Goal: Use online tool/utility: Utilize a website feature to perform a specific function

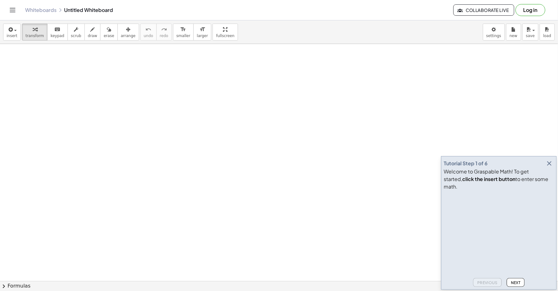
click at [548, 167] on icon "button" at bounding box center [549, 163] width 8 height 8
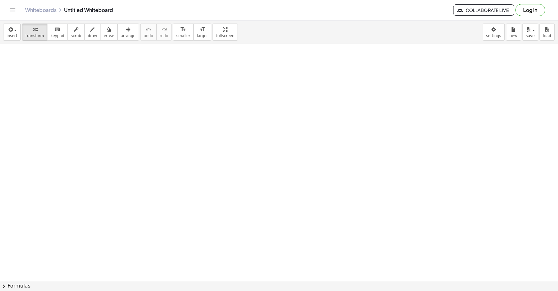
drag, startPoint x: 345, startPoint y: 130, endPoint x: 289, endPoint y: 128, distance: 56.2
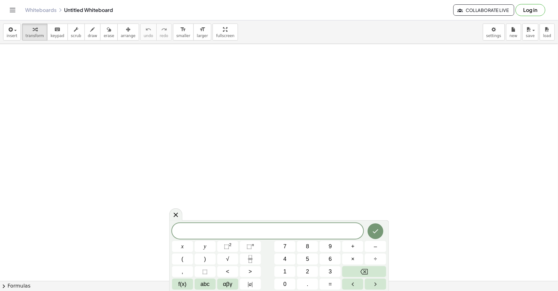
drag, startPoint x: 236, startPoint y: 160, endPoint x: 240, endPoint y: 158, distance: 4.5
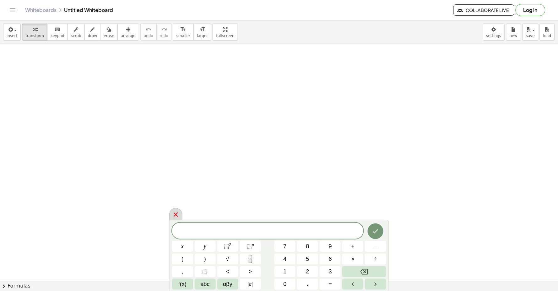
click at [180, 211] on div at bounding box center [175, 214] width 13 height 12
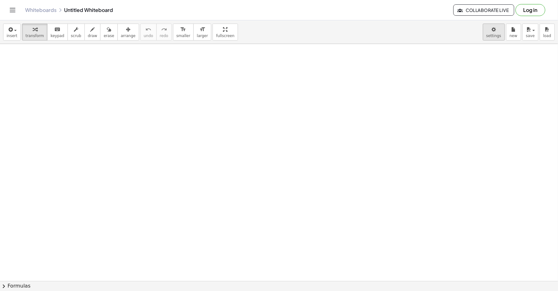
click at [497, 34] on body "Graspable Math Activities Get Started Activity Bank Assigned Work Classes White…" at bounding box center [279, 145] width 558 height 291
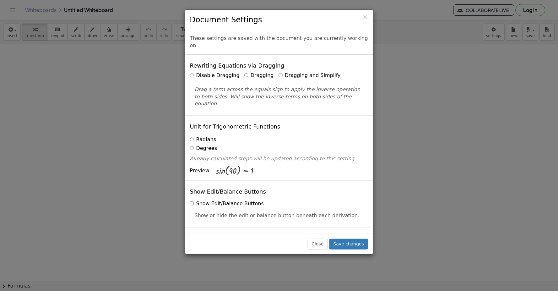
click at [272, 73] on div "Disable Dragging Dragging Dragging and Simplify Drag a term across the equals s…" at bounding box center [279, 89] width 178 height 35
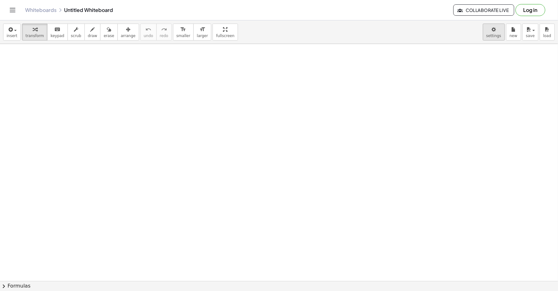
click at [493, 29] on body "Graspable Math Activities Get Started Activity Bank Assigned Work Classes White…" at bounding box center [279, 145] width 558 height 291
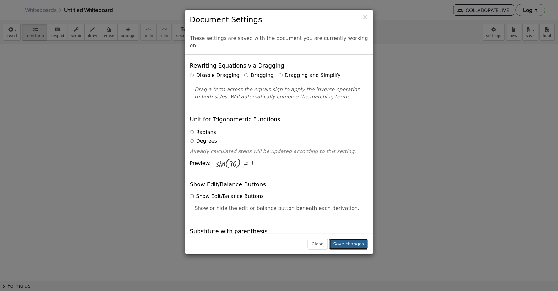
click at [345, 243] on button "Save changes" at bounding box center [348, 243] width 39 height 11
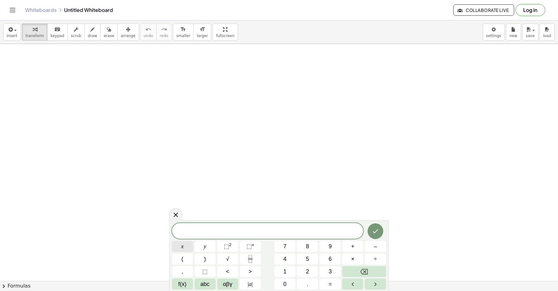
click at [187, 245] on button "x" at bounding box center [182, 246] width 21 height 11
click at [228, 244] on span "⬚" at bounding box center [226, 246] width 5 height 6
click at [369, 227] on button "Done" at bounding box center [375, 230] width 16 height 16
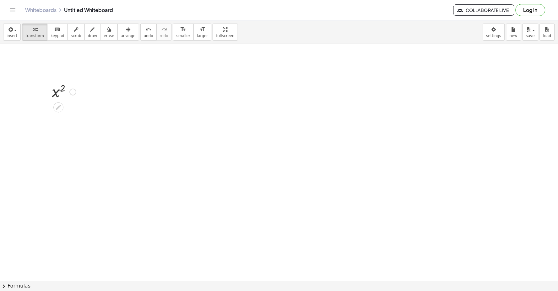
click at [63, 88] on div at bounding box center [64, 91] width 30 height 21
click at [57, 106] on icon at bounding box center [58, 107] width 7 height 7
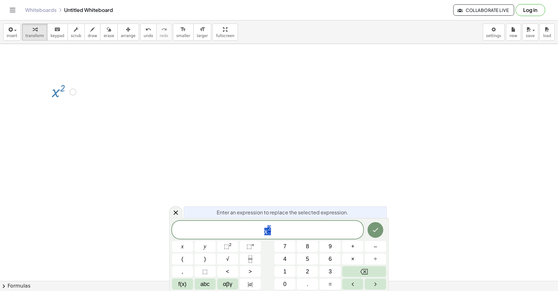
click at [371, 228] on button "Done" at bounding box center [375, 230] width 16 height 16
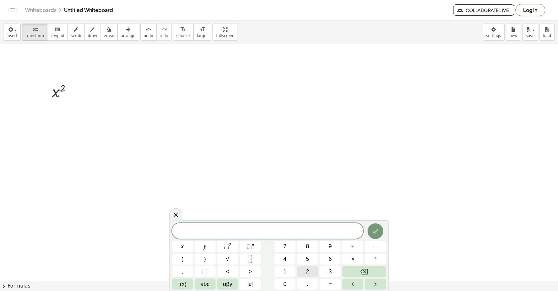
click at [303, 274] on button "2" at bounding box center [307, 271] width 21 height 11
click at [185, 245] on button "x" at bounding box center [182, 246] width 21 height 11
click at [370, 232] on button "Done" at bounding box center [375, 231] width 16 height 16
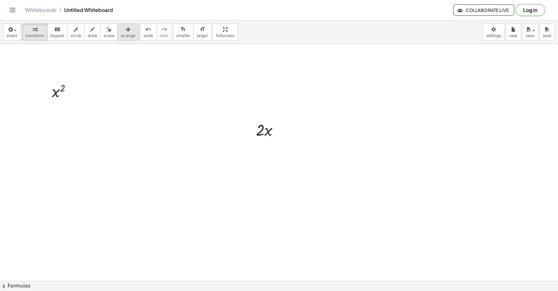
click at [121, 36] on span "arrange" at bounding box center [128, 36] width 15 height 4
drag, startPoint x: 122, startPoint y: 81, endPoint x: 189, endPoint y: 132, distance: 84.2
drag, startPoint x: 189, startPoint y: 129, endPoint x: 188, endPoint y: 115, distance: 13.2
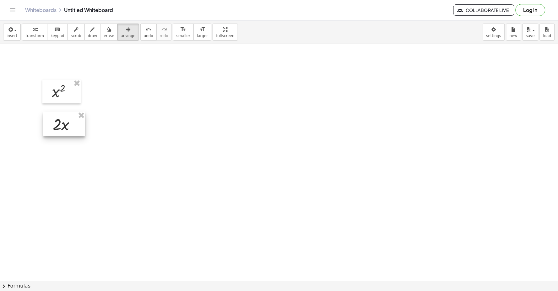
drag, startPoint x: 274, startPoint y: 126, endPoint x: 71, endPoint y: 121, distance: 203.4
click at [71, 121] on div at bounding box center [64, 123] width 42 height 24
click at [32, 36] on span "transform" at bounding box center [34, 36] width 19 height 4
click at [121, 38] on span "arrange" at bounding box center [128, 36] width 15 height 4
drag, startPoint x: 72, startPoint y: 127, endPoint x: 70, endPoint y: 124, distance: 3.8
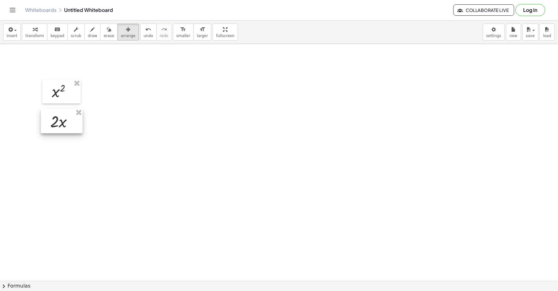
click at [70, 124] on div at bounding box center [62, 121] width 42 height 24
click at [35, 34] on span "transform" at bounding box center [34, 36] width 19 height 4
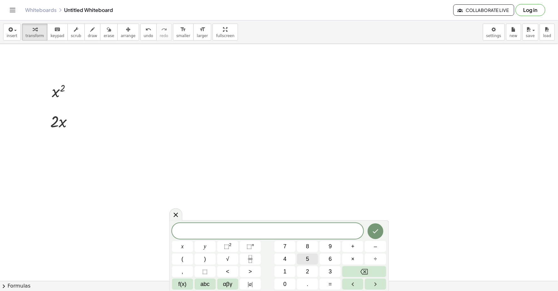
click at [299, 258] on button "5" at bounding box center [307, 258] width 21 height 11
click at [184, 243] on button "x" at bounding box center [182, 246] width 21 height 11
click at [252, 245] on sup "n" at bounding box center [253, 244] width 2 height 5
click at [246, 253] on div "5 x ​ x y ⬚ 2 ⬚ n 7 8 9 + – ( ) √ 4 5 6 × ÷ , ⬚ < > 1 2 3 f(x) abc αβγ | a | 0 …" at bounding box center [279, 255] width 214 height 69
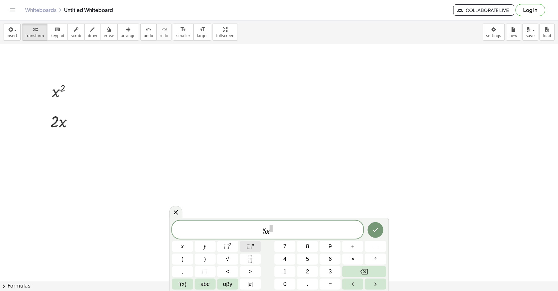
click at [248, 246] on span "⬚" at bounding box center [248, 246] width 5 height 6
click at [287, 256] on button "4" at bounding box center [284, 258] width 21 height 11
click at [377, 225] on icon "Done" at bounding box center [375, 229] width 8 height 8
click at [286, 258] on span "4" at bounding box center [284, 258] width 3 height 8
click at [375, 232] on icon "Done" at bounding box center [375, 230] width 8 height 8
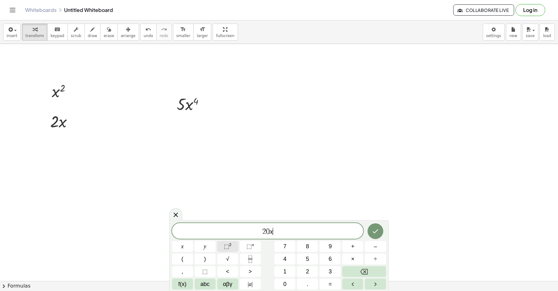
click at [232, 244] on button "⬚ 2" at bounding box center [227, 246] width 21 height 11
click at [366, 271] on icon "Backspace" at bounding box center [364, 272] width 8 height 8
click at [362, 272] on icon "Backspace" at bounding box center [364, 272] width 8 height 8
click at [247, 245] on span "⬚" at bounding box center [248, 246] width 5 height 6
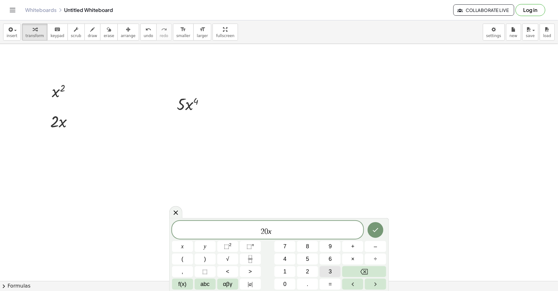
click at [325, 270] on button "3" at bounding box center [329, 271] width 21 height 11
click at [377, 227] on icon "Done" at bounding box center [375, 230] width 8 height 8
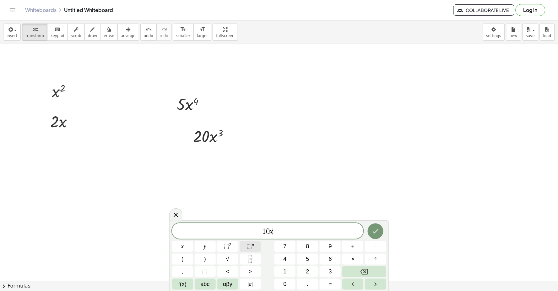
click at [253, 247] on span "⬚ n" at bounding box center [250, 246] width 8 height 8
click at [331, 271] on span "3" at bounding box center [330, 271] width 3 height 8
click at [355, 247] on button "+" at bounding box center [352, 246] width 21 height 11
click at [377, 234] on button "Done" at bounding box center [375, 230] width 16 height 16
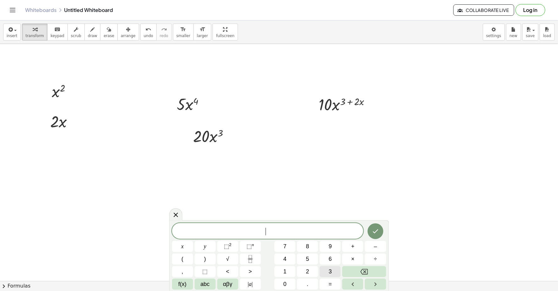
click at [331, 271] on span "3" at bounding box center [330, 271] width 3 height 8
click at [349, 259] on button "×" at bounding box center [352, 258] width 21 height 11
click at [287, 270] on button "1" at bounding box center [284, 271] width 21 height 11
click at [291, 283] on button "0" at bounding box center [284, 283] width 21 height 11
click at [252, 243] on sup "n" at bounding box center [253, 244] width 2 height 5
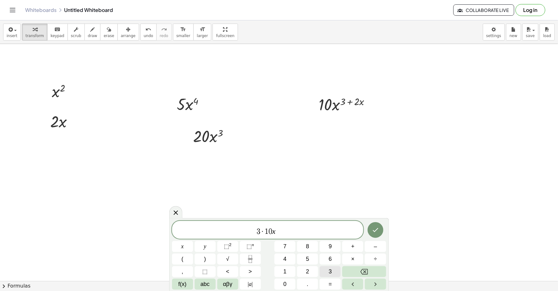
click at [336, 270] on button "3" at bounding box center [329, 271] width 21 height 11
click at [367, 245] on button "–" at bounding box center [375, 246] width 21 height 11
click at [285, 268] on span "1" at bounding box center [284, 271] width 3 height 8
click at [292, 233] on span "3 · 1 0 x 3 − 1 ​" at bounding box center [267, 229] width 191 height 11
click at [349, 246] on button "+" at bounding box center [352, 246] width 21 height 11
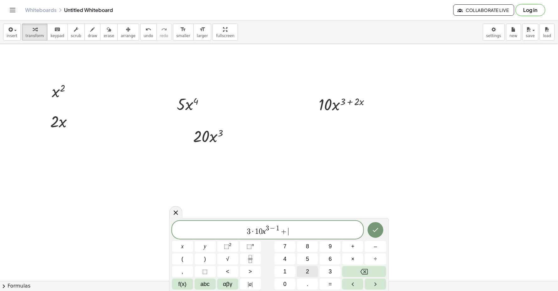
click at [309, 270] on span "2" at bounding box center [307, 271] width 3 height 8
click at [248, 245] on span "⬚" at bounding box center [248, 246] width 5 height 6
click at [284, 272] on span "1" at bounding box center [284, 271] width 3 height 8
click at [374, 247] on span "–" at bounding box center [375, 246] width 3 height 8
click at [283, 271] on span "1" at bounding box center [284, 271] width 3 height 8
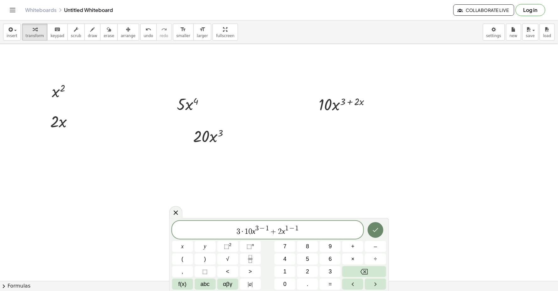
click at [374, 226] on icon "Done" at bounding box center [375, 230] width 8 height 8
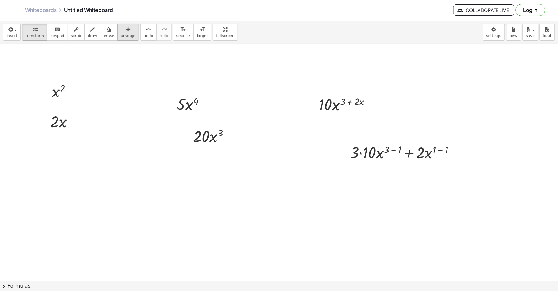
click at [118, 24] on button "arrange" at bounding box center [128, 32] width 22 height 17
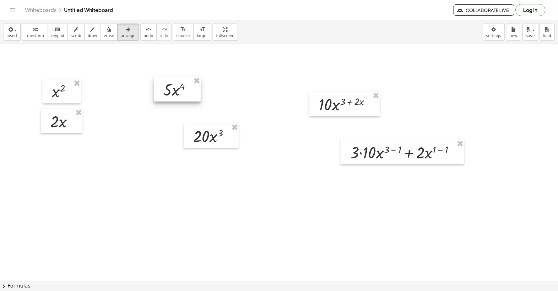
drag, startPoint x: 184, startPoint y: 99, endPoint x: 171, endPoint y: 85, distance: 19.8
click at [171, 85] on div at bounding box center [177, 89] width 47 height 24
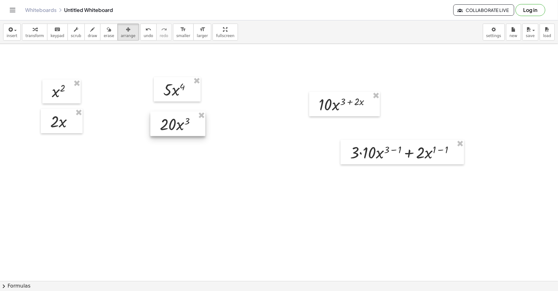
drag, startPoint x: 220, startPoint y: 130, endPoint x: 187, endPoint y: 118, distance: 35.3
click at [187, 118] on div at bounding box center [177, 123] width 55 height 24
drag, startPoint x: 355, startPoint y: 105, endPoint x: 339, endPoint y: 90, distance: 21.7
click at [339, 90] on div at bounding box center [325, 86] width 71 height 24
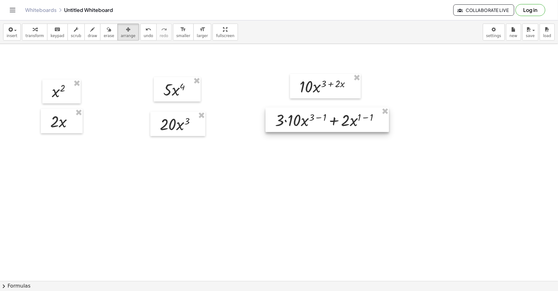
drag, startPoint x: 411, startPoint y: 150, endPoint x: 338, endPoint y: 118, distance: 80.1
click at [338, 118] on div at bounding box center [326, 119] width 123 height 24
click at [55, 31] on icon "keyboard" at bounding box center [57, 30] width 6 height 8
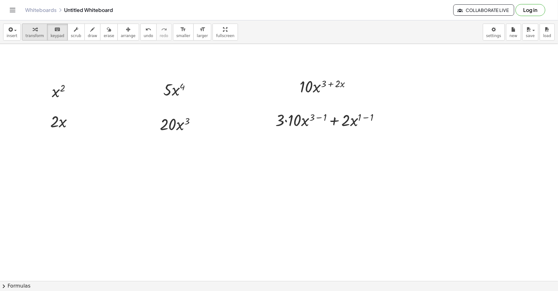
click at [28, 30] on div "button" at bounding box center [34, 29] width 19 height 8
click at [287, 121] on div at bounding box center [329, 119] width 115 height 21
click at [316, 139] on div at bounding box center [329, 140] width 115 height 21
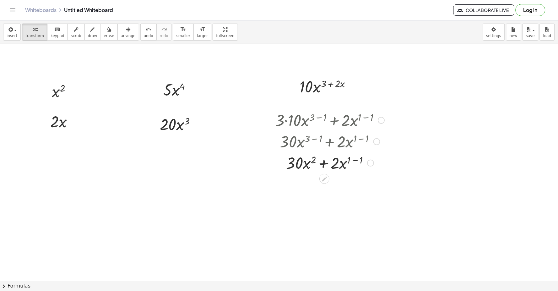
click at [355, 159] on div at bounding box center [329, 162] width 115 height 21
drag, startPoint x: 376, startPoint y: 141, endPoint x: 380, endPoint y: 141, distance: 4.4
drag, startPoint x: 380, startPoint y: 141, endPoint x: 412, endPoint y: 183, distance: 52.3
click at [354, 161] on div at bounding box center [329, 162] width 115 height 21
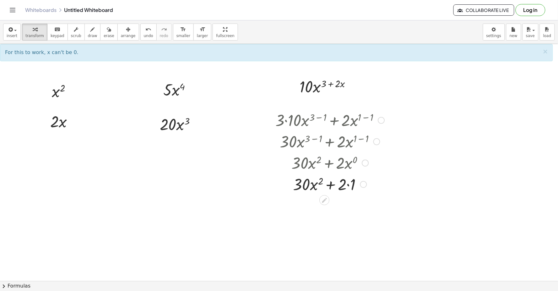
drag, startPoint x: 356, startPoint y: 165, endPoint x: 405, endPoint y: 201, distance: 60.6
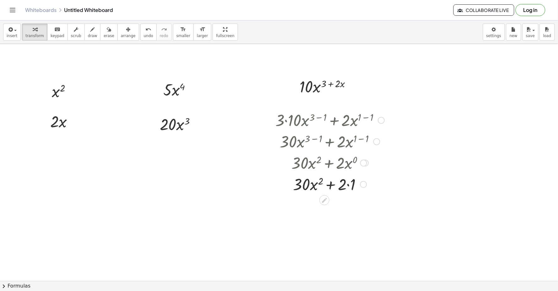
click at [348, 184] on div at bounding box center [329, 183] width 115 height 21
click at [126, 31] on button "arrange" at bounding box center [128, 32] width 22 height 17
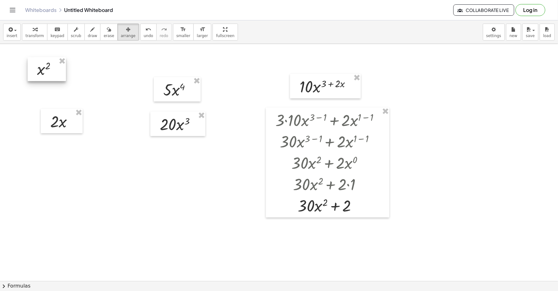
drag, startPoint x: 57, startPoint y: 98, endPoint x: 46, endPoint y: 82, distance: 19.9
click at [39, 73] on div at bounding box center [47, 69] width 38 height 24
drag, startPoint x: 57, startPoint y: 115, endPoint x: 39, endPoint y: 92, distance: 30.0
click at [39, 92] on div at bounding box center [41, 94] width 42 height 24
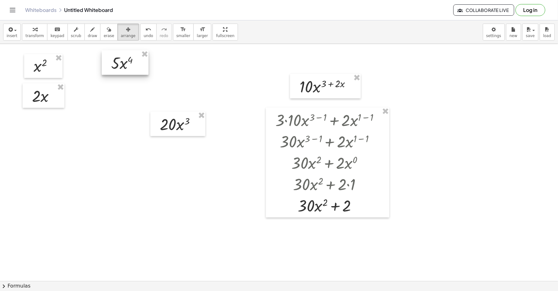
drag, startPoint x: 176, startPoint y: 94, endPoint x: 125, endPoint y: 68, distance: 57.7
click at [124, 68] on div at bounding box center [125, 62] width 47 height 24
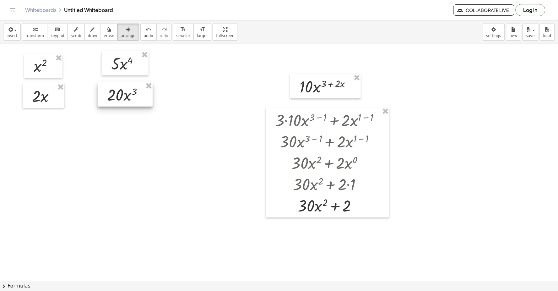
drag, startPoint x: 199, startPoint y: 126, endPoint x: 147, endPoint y: 96, distance: 60.1
click at [147, 96] on div at bounding box center [125, 94] width 55 height 24
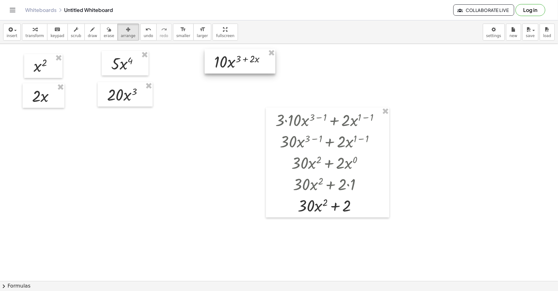
drag, startPoint x: 318, startPoint y: 81, endPoint x: 233, endPoint y: 56, distance: 88.9
click at [233, 56] on div at bounding box center [240, 61] width 71 height 24
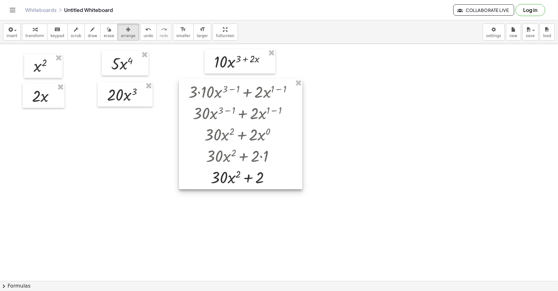
drag, startPoint x: 363, startPoint y: 129, endPoint x: 279, endPoint y: 101, distance: 88.5
click at [279, 101] on div at bounding box center [240, 134] width 123 height 110
click at [40, 29] on div "button" at bounding box center [34, 29] width 19 height 8
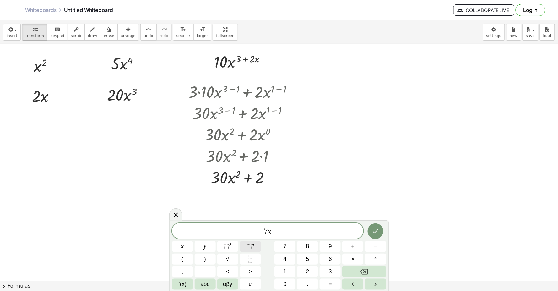
click at [246, 243] on button "⬚ n" at bounding box center [250, 246] width 21 height 11
click at [292, 232] on span "7 x 3 ​" at bounding box center [267, 229] width 191 height 11
click at [374, 232] on icon "Done" at bounding box center [375, 230] width 8 height 8
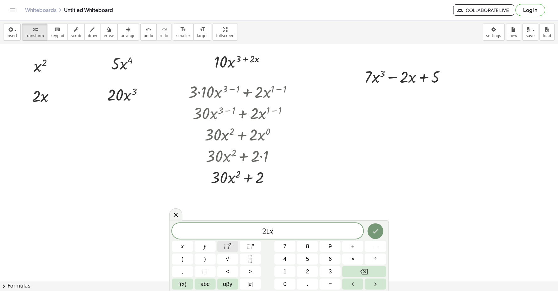
click at [231, 246] on span "⬚ 2" at bounding box center [228, 246] width 8 height 8
click at [276, 232] on span "2 1 x 2 ​" at bounding box center [267, 229] width 191 height 11
click at [375, 248] on span "–" at bounding box center [375, 246] width 3 height 8
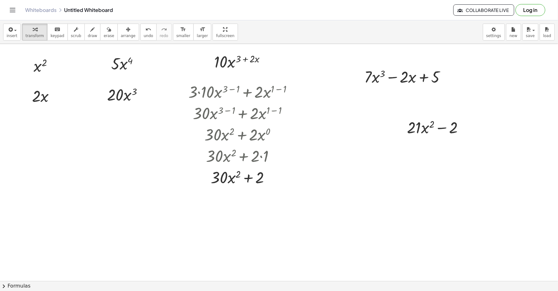
click at [121, 34] on span "arrange" at bounding box center [128, 36] width 15 height 4
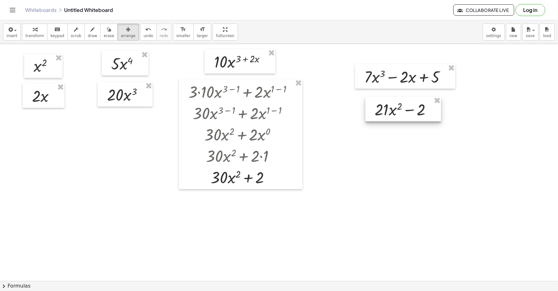
drag, startPoint x: 401, startPoint y: 121, endPoint x: 384, endPoint y: 112, distance: 19.1
click at [384, 112] on div at bounding box center [403, 109] width 76 height 24
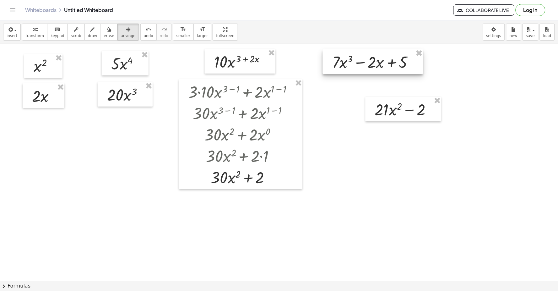
drag, startPoint x: 403, startPoint y: 79, endPoint x: 370, endPoint y: 67, distance: 34.7
click at [369, 67] on div at bounding box center [373, 61] width 100 height 24
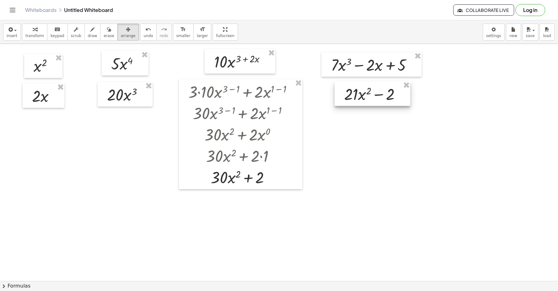
drag, startPoint x: 406, startPoint y: 112, endPoint x: 382, endPoint y: 99, distance: 27.0
click at [382, 99] on div at bounding box center [372, 93] width 76 height 24
click at [38, 35] on span "transform" at bounding box center [34, 36] width 19 height 4
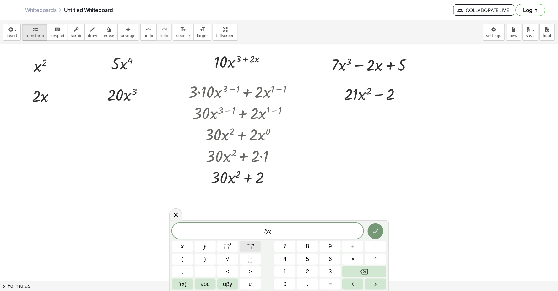
click at [256, 248] on button "⬚ n" at bounding box center [250, 246] width 21 height 11
click at [287, 258] on button "4" at bounding box center [284, 258] width 21 height 11
click at [291, 231] on span "5 x 4 ​" at bounding box center [267, 229] width 191 height 11
click at [350, 243] on button "+" at bounding box center [352, 246] width 21 height 11
click at [234, 243] on button "⬚ 2" at bounding box center [227, 246] width 21 height 11
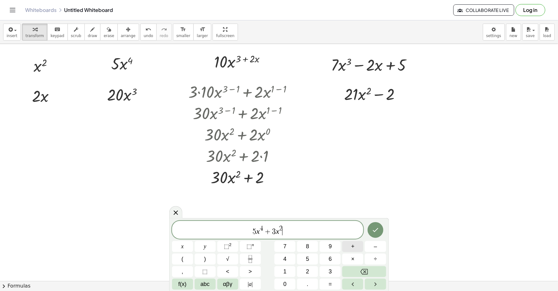
click at [353, 248] on span "+" at bounding box center [352, 246] width 3 height 8
click at [315, 262] on button "5" at bounding box center [307, 258] width 21 height 11
click at [375, 247] on span "–" at bounding box center [375, 246] width 3 height 8
click at [282, 269] on button "1" at bounding box center [284, 271] width 21 height 11
click at [285, 283] on span "0" at bounding box center [284, 284] width 3 height 8
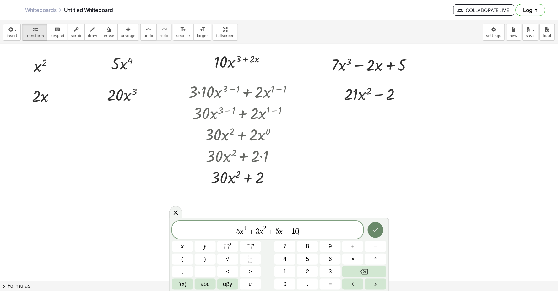
click at [377, 228] on icon "Done" at bounding box center [375, 230] width 6 height 4
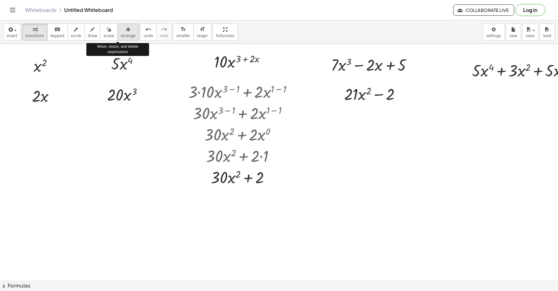
click at [126, 28] on icon "button" at bounding box center [128, 30] width 4 height 8
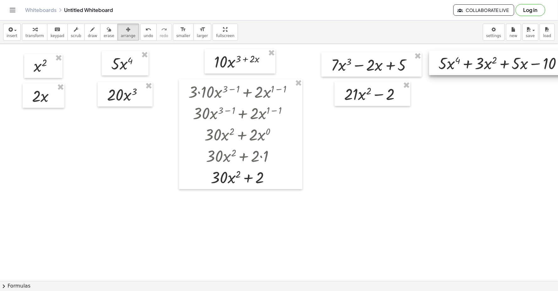
drag, startPoint x: 482, startPoint y: 72, endPoint x: 454, endPoint y: 67, distance: 29.1
drag, startPoint x: 454, startPoint y: 67, endPoint x: 510, endPoint y: 165, distance: 113.3
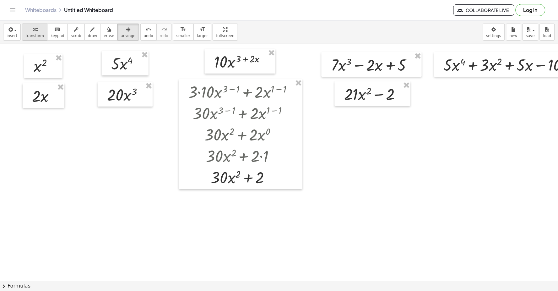
click at [32, 34] on span "transform" at bounding box center [34, 36] width 19 height 4
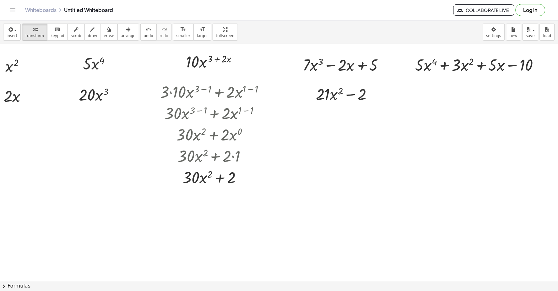
scroll to position [0, 54]
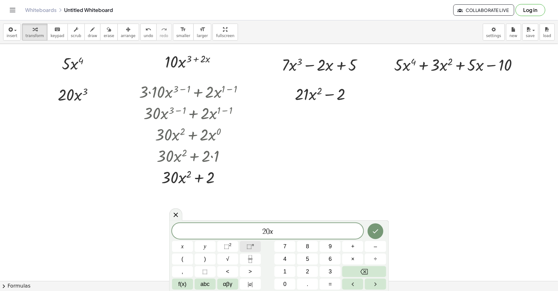
click at [247, 248] on span "⬚" at bounding box center [248, 246] width 5 height 6
click at [326, 273] on button "3" at bounding box center [329, 271] width 21 height 11
click at [278, 235] on span "2 0 x 3 ​" at bounding box center [267, 229] width 191 height 11
click at [251, 245] on span "⬚" at bounding box center [248, 246] width 5 height 6
click at [285, 270] on span "1" at bounding box center [284, 271] width 3 height 8
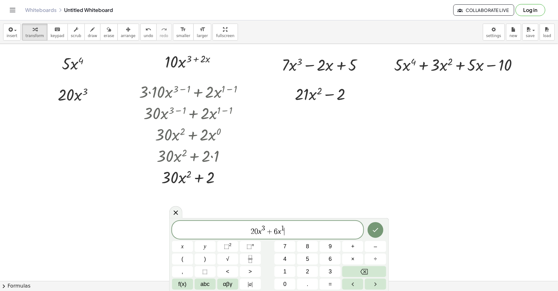
click at [309, 236] on div "2 0 x 3 + 6 x 1 ​" at bounding box center [267, 230] width 191 height 18
click at [373, 230] on icon "Done" at bounding box center [375, 230] width 6 height 4
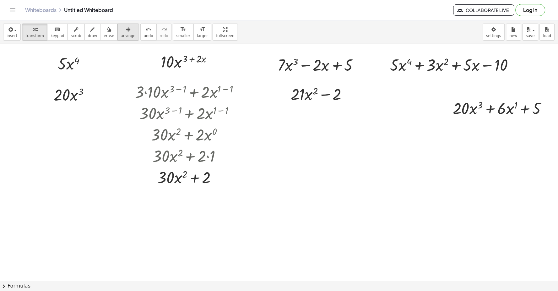
click at [126, 32] on icon "button" at bounding box center [128, 30] width 4 height 8
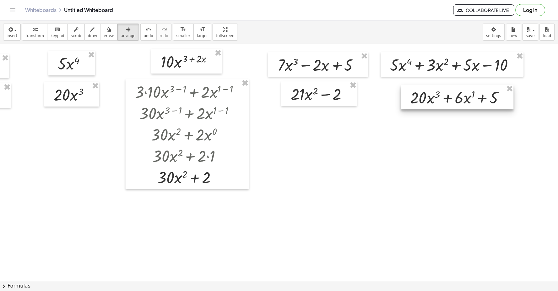
drag, startPoint x: 521, startPoint y: 105, endPoint x: 478, endPoint y: 94, distance: 44.0
click at [478, 94] on div at bounding box center [457, 97] width 113 height 24
click at [34, 34] on span "transform" at bounding box center [34, 36] width 19 height 4
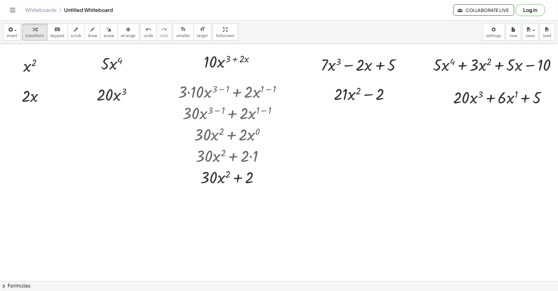
scroll to position [0, 0]
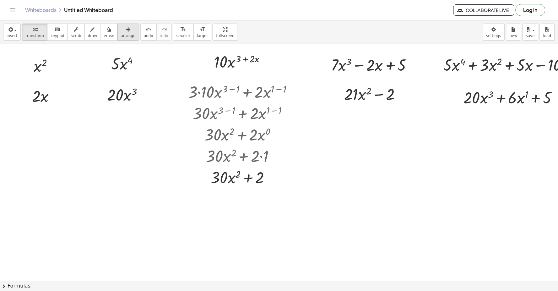
click at [126, 32] on icon "button" at bounding box center [128, 30] width 4 height 8
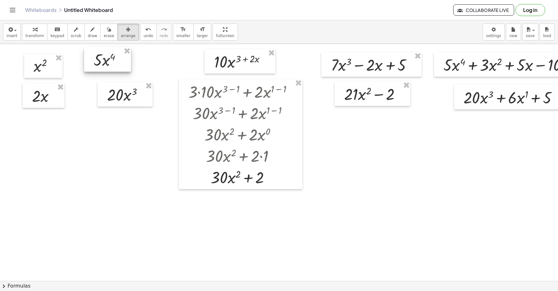
drag, startPoint x: 127, startPoint y: 60, endPoint x: 127, endPoint y: 74, distance: 13.5
click at [109, 56] on div at bounding box center [107, 59] width 47 height 24
drag, startPoint x: 122, startPoint y: 91, endPoint x: 115, endPoint y: 83, distance: 10.4
click at [115, 83] on div at bounding box center [108, 90] width 55 height 24
drag, startPoint x: 40, startPoint y: 63, endPoint x: 20, endPoint y: 56, distance: 21.2
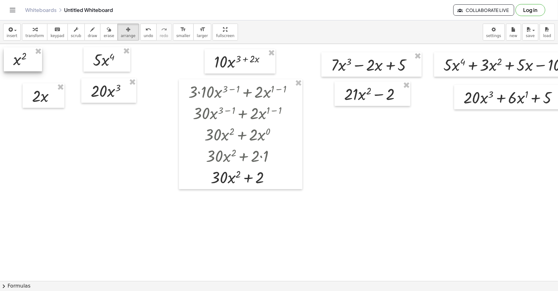
click at [20, 56] on div at bounding box center [23, 59] width 38 height 24
drag, startPoint x: 51, startPoint y: 95, endPoint x: 32, endPoint y: 88, distance: 20.2
click at [32, 88] on div at bounding box center [25, 88] width 42 height 24
drag, startPoint x: 95, startPoint y: 70, endPoint x: 73, endPoint y: 71, distance: 21.4
click at [73, 71] on div at bounding box center [82, 61] width 47 height 24
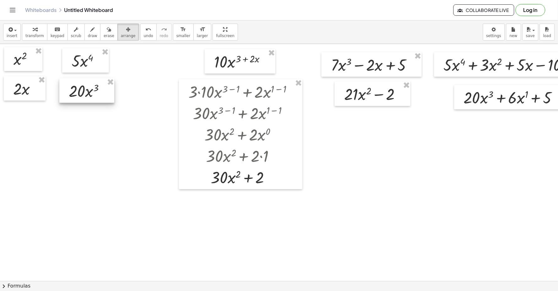
drag, startPoint x: 100, startPoint y: 92, endPoint x: 82, endPoint y: 90, distance: 17.7
click at [82, 91] on div at bounding box center [86, 90] width 55 height 24
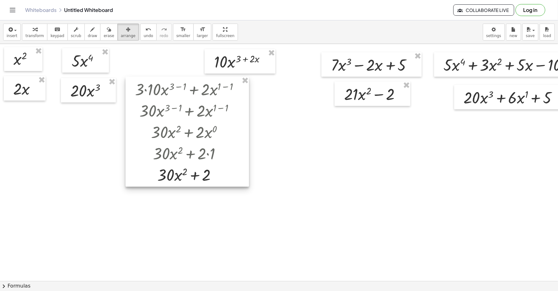
drag, startPoint x: 225, startPoint y: 98, endPoint x: 176, endPoint y: 95, distance: 48.8
click at [176, 95] on div at bounding box center [187, 132] width 123 height 110
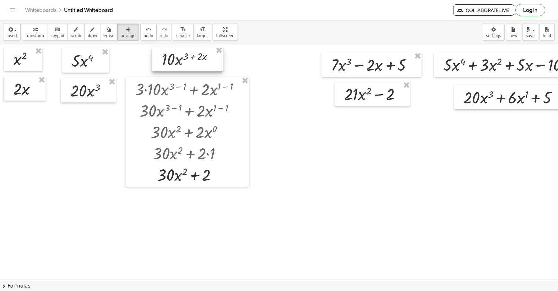
drag, startPoint x: 246, startPoint y: 64, endPoint x: 194, endPoint y: 62, distance: 52.4
click at [194, 62] on div at bounding box center [187, 58] width 71 height 24
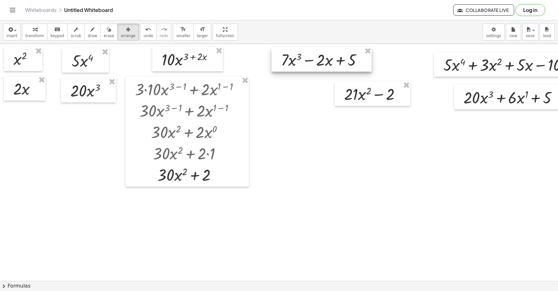
drag, startPoint x: 383, startPoint y: 66, endPoint x: 334, endPoint y: 61, distance: 49.2
click at [334, 61] on div at bounding box center [321, 59] width 100 height 24
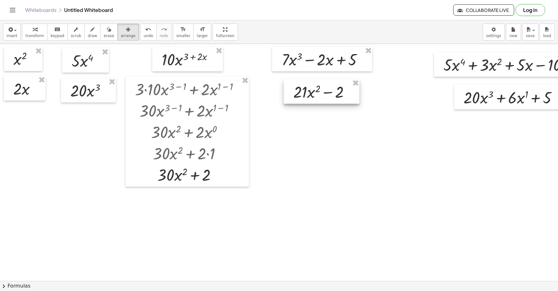
drag, startPoint x: 333, startPoint y: 89, endPoint x: 310, endPoint y: 93, distance: 23.9
click at [309, 92] on div at bounding box center [322, 91] width 76 height 24
click at [33, 36] on span "transform" at bounding box center [34, 36] width 19 height 4
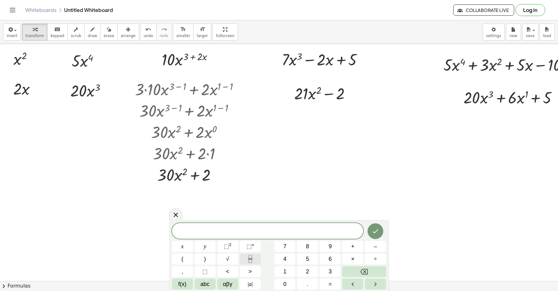
click at [254, 256] on icon "Fraction" at bounding box center [250, 259] width 8 height 8
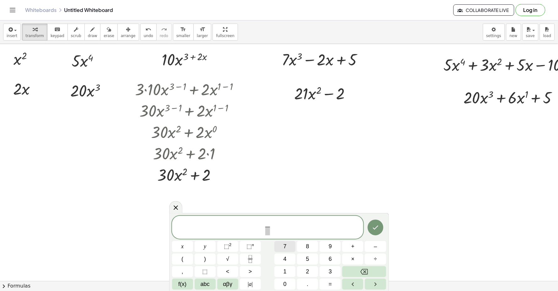
click at [289, 244] on button "7" at bounding box center [284, 246] width 21 height 11
click at [264, 236] on div "7 ​ ​" at bounding box center [267, 227] width 191 height 23
click at [268, 233] on span at bounding box center [267, 231] width 5 height 8
click at [249, 245] on span "⬚" at bounding box center [248, 246] width 5 height 6
click at [328, 269] on button "3" at bounding box center [329, 271] width 21 height 11
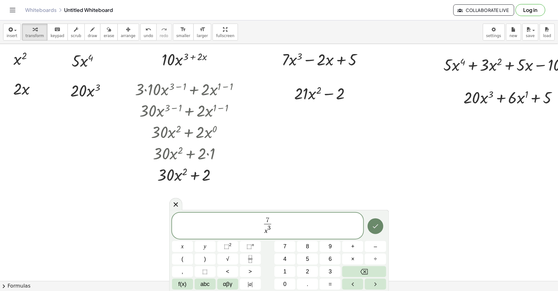
click at [374, 221] on button "Done" at bounding box center [375, 226] width 16 height 16
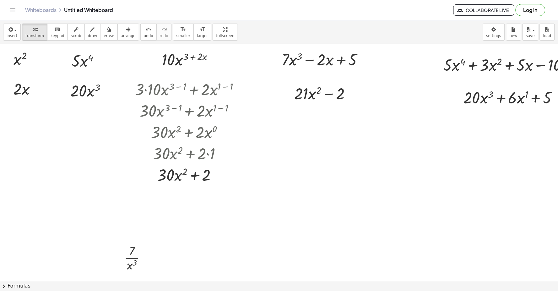
scroll to position [70, 0]
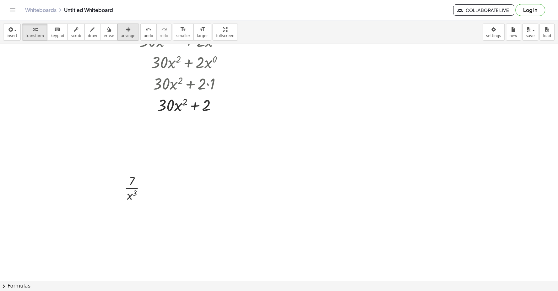
click at [122, 35] on span "arrange" at bounding box center [128, 36] width 15 height 4
drag, startPoint x: 136, startPoint y: 190, endPoint x: 413, endPoint y: 99, distance: 291.8
click at [361, 114] on div at bounding box center [340, 131] width 40 height 35
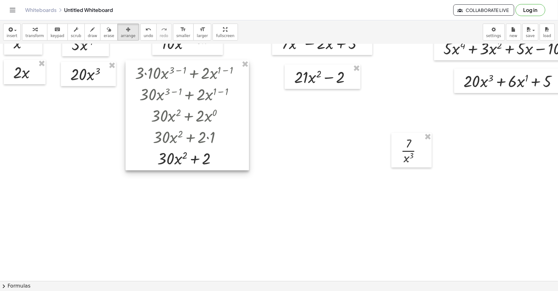
scroll to position [0, 0]
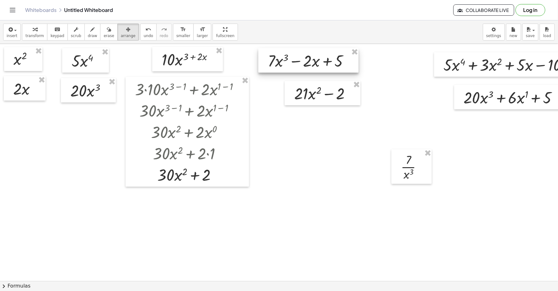
drag, startPoint x: 297, startPoint y: 68, endPoint x: 283, endPoint y: 69, distance: 13.9
click at [283, 69] on div at bounding box center [308, 60] width 100 height 24
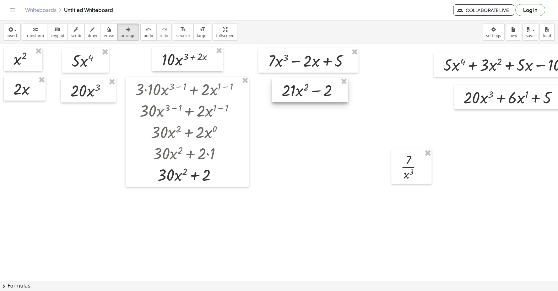
drag, startPoint x: 319, startPoint y: 96, endPoint x: 307, endPoint y: 93, distance: 12.9
click at [307, 93] on div at bounding box center [310, 89] width 76 height 24
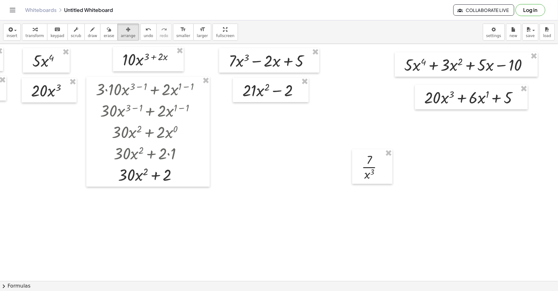
scroll to position [0, 58]
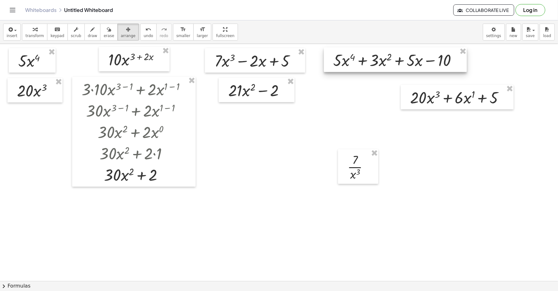
drag, startPoint x: 415, startPoint y: 63, endPoint x: 359, endPoint y: 59, distance: 57.0
click at [359, 59] on div at bounding box center [395, 59] width 143 height 24
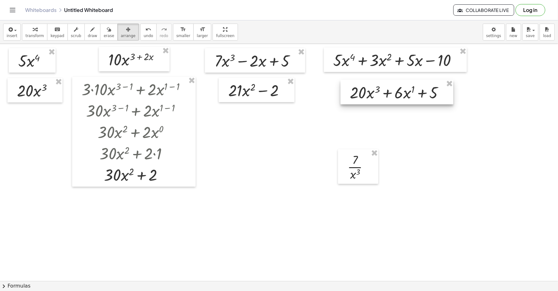
drag, startPoint x: 425, startPoint y: 96, endPoint x: 371, endPoint y: 90, distance: 54.0
click at [371, 90] on div at bounding box center [396, 92] width 113 height 24
drag, startPoint x: 361, startPoint y: 171, endPoint x: 525, endPoint y: 71, distance: 191.7
click at [525, 71] on div at bounding box center [521, 66] width 40 height 35
click at [23, 25] on button "transform" at bounding box center [34, 32] width 25 height 17
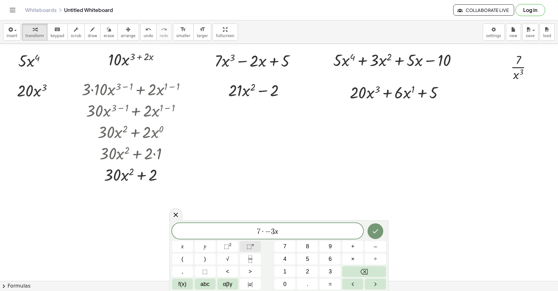
click at [243, 247] on button "⬚ n" at bounding box center [250, 246] width 21 height 11
click at [377, 247] on span "–" at bounding box center [375, 246] width 3 height 8
click at [369, 234] on button "Done" at bounding box center [375, 230] width 16 height 16
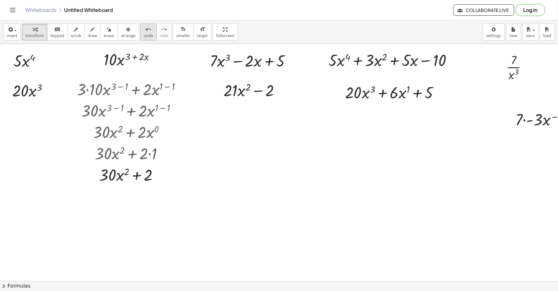
click at [121, 26] on div "button" at bounding box center [128, 29] width 15 height 8
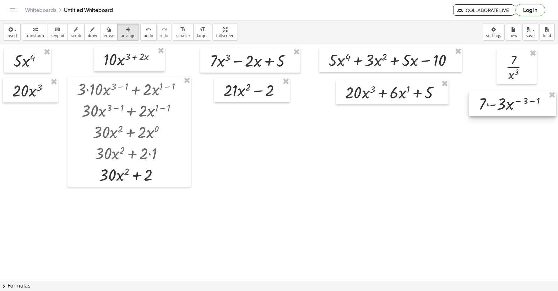
drag, startPoint x: 521, startPoint y: 120, endPoint x: 484, endPoint y: 104, distance: 39.6
click at [484, 104] on div at bounding box center [512, 103] width 87 height 24
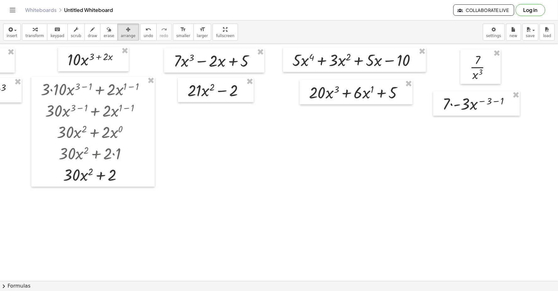
scroll to position [0, 99]
click at [484, 109] on div at bounding box center [478, 103] width 87 height 24
click at [35, 29] on div "button" at bounding box center [34, 29] width 19 height 8
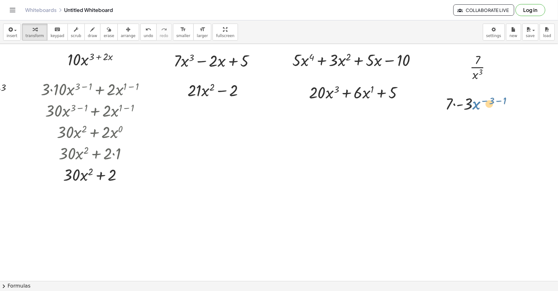
click at [472, 101] on div at bounding box center [481, 103] width 79 height 21
click at [450, 104] on div at bounding box center [481, 103] width 79 height 21
click at [490, 123] on div at bounding box center [481, 124] width 79 height 21
drag, startPoint x: 476, startPoint y: 146, endPoint x: 443, endPoint y: 145, distance: 33.3
click at [442, 145] on div at bounding box center [481, 145] width 79 height 21
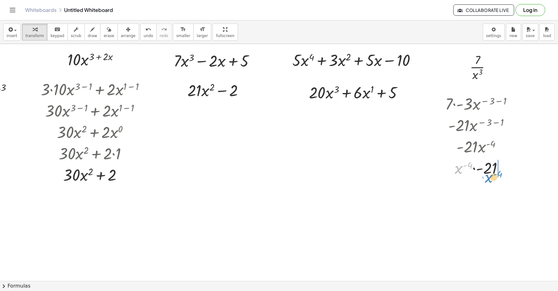
drag, startPoint x: 457, startPoint y: 165, endPoint x: 487, endPoint y: 174, distance: 31.4
click at [487, 174] on div at bounding box center [481, 167] width 79 height 21
drag, startPoint x: 476, startPoint y: 166, endPoint x: 465, endPoint y: 181, distance: 18.2
drag, startPoint x: 464, startPoint y: 182, endPoint x: 455, endPoint y: 165, distance: 19.5
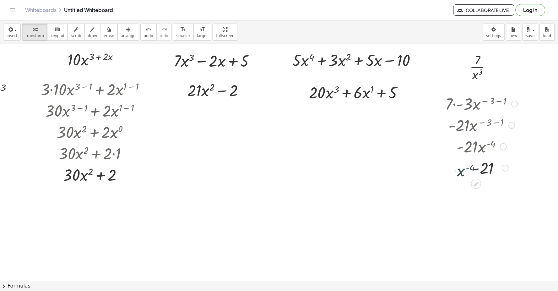
drag, startPoint x: 455, startPoint y: 166, endPoint x: 480, endPoint y: 178, distance: 27.8
click at [480, 178] on div at bounding box center [481, 167] width 79 height 21
drag, startPoint x: 469, startPoint y: 169, endPoint x: 471, endPoint y: 164, distance: 4.8
click at [471, 164] on div at bounding box center [481, 167] width 79 height 21
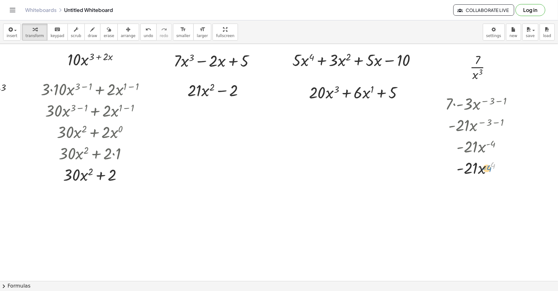
drag, startPoint x: 481, startPoint y: 168, endPoint x: 478, endPoint y: 170, distance: 3.6
click at [478, 170] on div at bounding box center [481, 167] width 79 height 21
drag, startPoint x: 475, startPoint y: 169, endPoint x: 470, endPoint y: 177, distance: 9.9
click at [470, 177] on div at bounding box center [481, 167] width 79 height 21
click at [144, 36] on span "undo" at bounding box center [148, 36] width 9 height 4
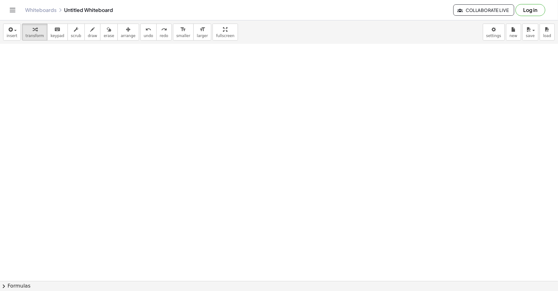
scroll to position [35, 99]
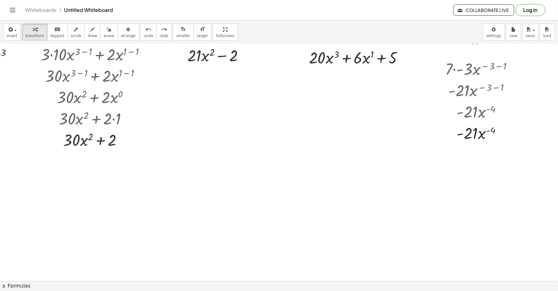
click at [327, 275] on div at bounding box center [232, 266] width 652 height 514
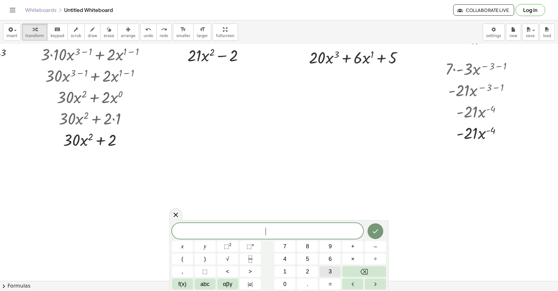
click at [333, 272] on button "3" at bounding box center [329, 271] width 21 height 11
click at [369, 271] on button "Backspace" at bounding box center [364, 271] width 44 height 11
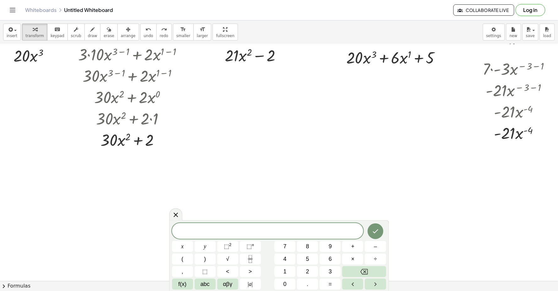
scroll to position [35, 0]
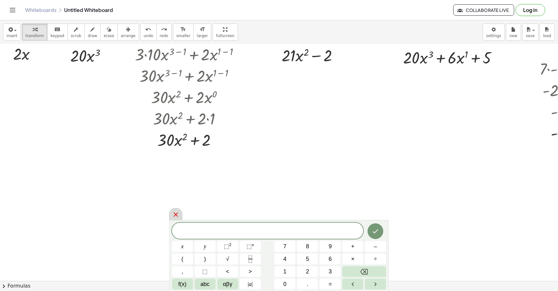
click at [180, 216] on div at bounding box center [175, 214] width 13 height 12
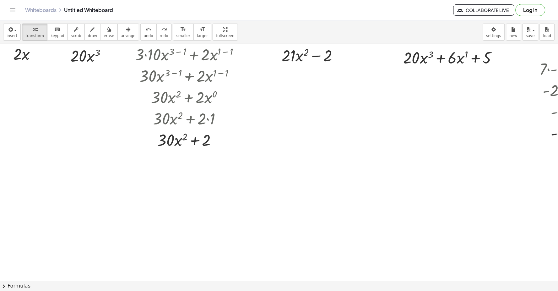
click at [42, 195] on div at bounding box center [326, 266] width 652 height 514
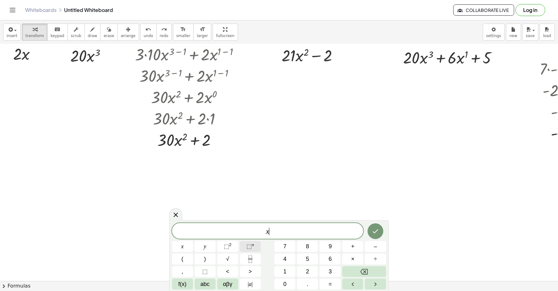
click at [247, 242] on span "⬚ n" at bounding box center [250, 246] width 8 height 8
click at [314, 258] on button "5" at bounding box center [307, 258] width 21 height 11
click at [252, 257] on icon "Fraction" at bounding box center [249, 256] width 3 height 3
click at [250, 257] on icon "Fraction" at bounding box center [250, 259] width 8 height 8
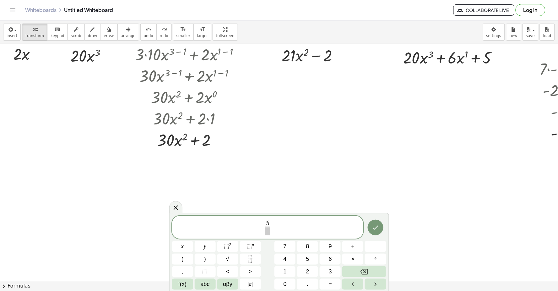
click at [265, 232] on span at bounding box center [267, 231] width 5 height 8
click at [260, 244] on button "⬚ n" at bounding box center [250, 246] width 21 height 11
click at [380, 223] on button "Done" at bounding box center [375, 226] width 16 height 16
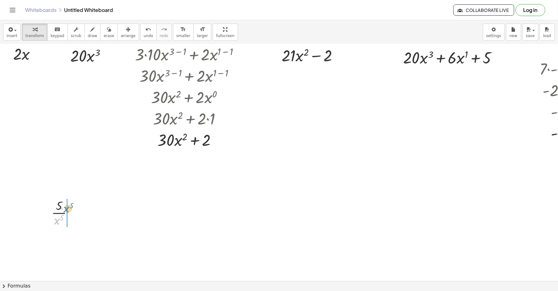
drag, startPoint x: 59, startPoint y: 218, endPoint x: 68, endPoint y: 204, distance: 16.7
click at [68, 204] on div at bounding box center [64, 211] width 32 height 31
click at [145, 28] on icon "undo" at bounding box center [148, 30] width 6 height 8
drag, startPoint x: 56, startPoint y: 223, endPoint x: 64, endPoint y: 205, distance: 19.9
click at [64, 205] on div at bounding box center [64, 211] width 32 height 31
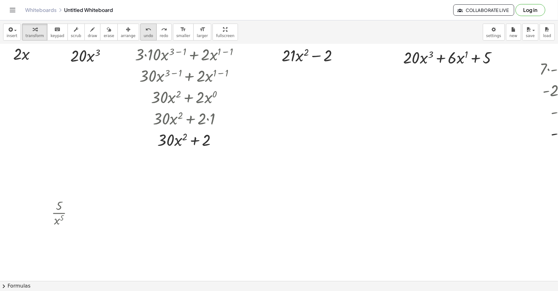
click at [144, 34] on span "undo" at bounding box center [148, 36] width 9 height 4
drag, startPoint x: 61, startPoint y: 223, endPoint x: 64, endPoint y: 206, distance: 17.5
click at [64, 206] on div at bounding box center [64, 211] width 32 height 31
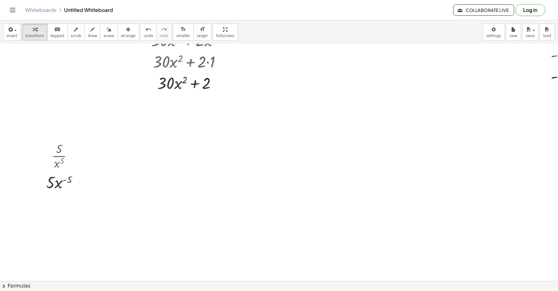
scroll to position [139, 0]
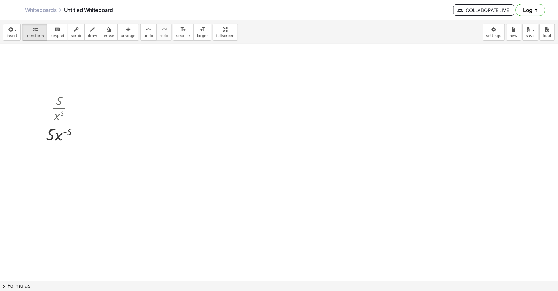
click at [50, 182] on div at bounding box center [326, 162] width 652 height 514
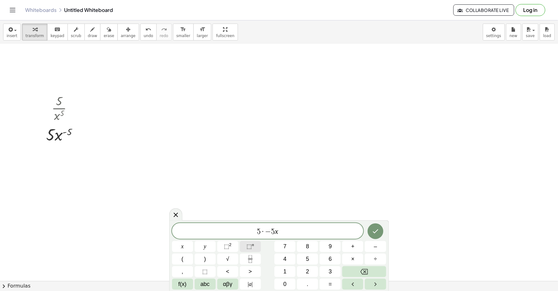
click at [256, 249] on button "⬚ n" at bounding box center [250, 246] width 21 height 11
click at [374, 247] on span "–" at bounding box center [375, 246] width 3 height 8
click at [305, 260] on button "5" at bounding box center [307, 258] width 21 height 11
click at [378, 243] on button "–" at bounding box center [375, 246] width 21 height 11
click at [287, 272] on button "1" at bounding box center [284, 271] width 21 height 11
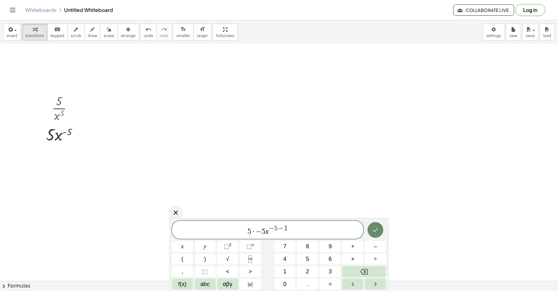
click at [373, 227] on icon "Done" at bounding box center [375, 230] width 8 height 8
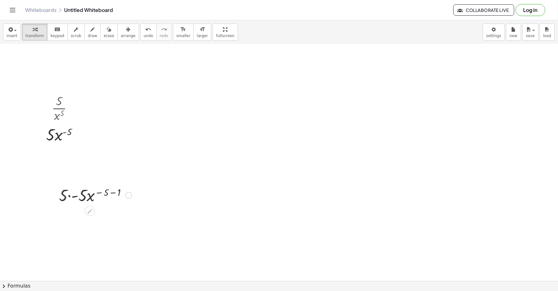
click at [72, 195] on div at bounding box center [95, 194] width 79 height 21
click at [112, 212] on div at bounding box center [95, 215] width 79 height 21
drag, startPoint x: 100, startPoint y: 239, endPoint x: 104, endPoint y: 251, distance: 12.7
click at [96, 239] on div at bounding box center [95, 237] width 79 height 31
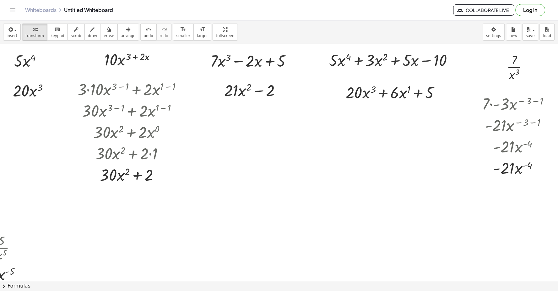
scroll to position [0, 99]
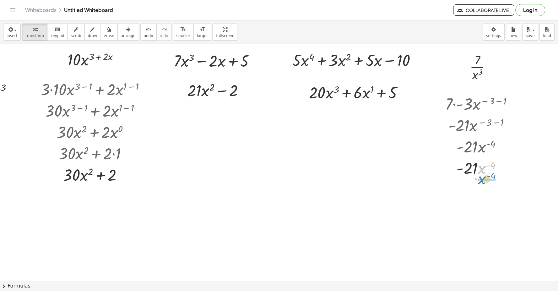
drag, startPoint x: 479, startPoint y: 168, endPoint x: 479, endPoint y: 179, distance: 10.7
click at [475, 194] on div at bounding box center [481, 193] width 79 height 31
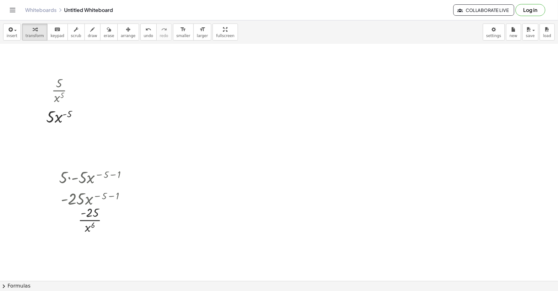
scroll to position [159, 0]
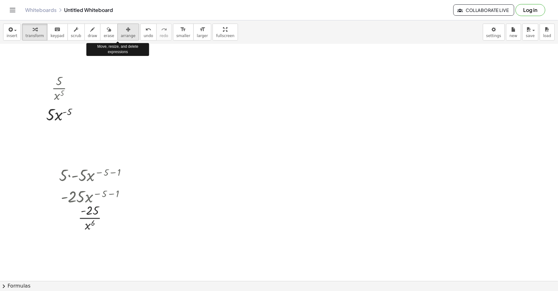
click at [122, 27] on div "button" at bounding box center [128, 29] width 15 height 8
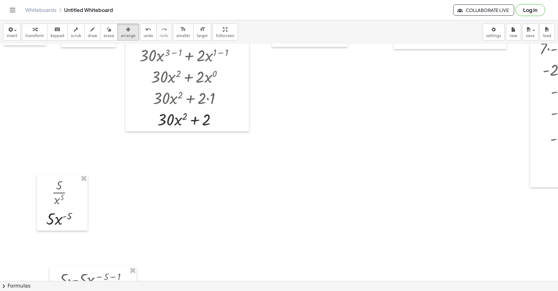
scroll to position [55, 0]
drag, startPoint x: 74, startPoint y: 196, endPoint x: 64, endPoint y: 176, distance: 22.7
click at [64, 176] on div at bounding box center [52, 182] width 51 height 56
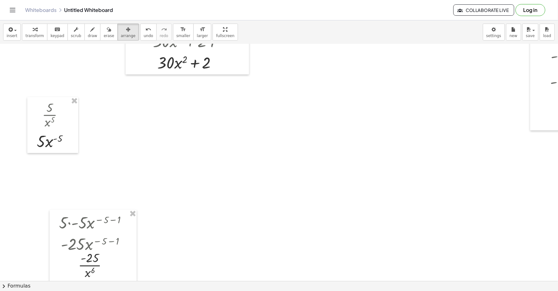
scroll to position [159, 0]
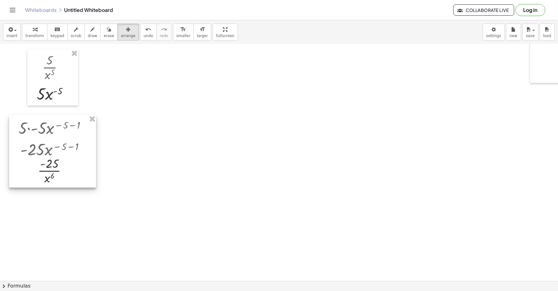
drag, startPoint x: 81, startPoint y: 181, endPoint x: 49, endPoint y: 147, distance: 47.1
click at [49, 147] on div at bounding box center [52, 151] width 87 height 72
click at [29, 35] on span "transform" at bounding box center [34, 36] width 19 height 4
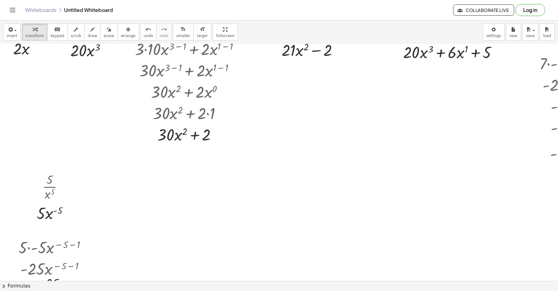
scroll to position [0, 0]
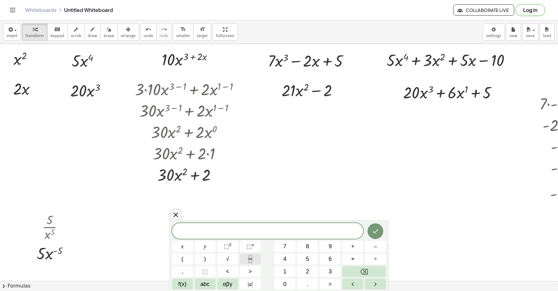
click at [246, 255] on icon "Fraction" at bounding box center [250, 259] width 8 height 8
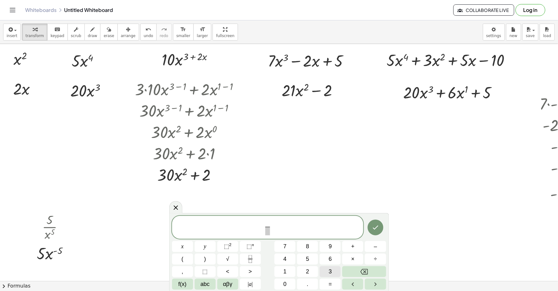
click at [332, 269] on button "3" at bounding box center [329, 271] width 21 height 11
click at [267, 231] on span at bounding box center [267, 231] width 5 height 8
click at [249, 248] on span "⬚" at bounding box center [248, 246] width 5 height 6
click at [329, 270] on span "3" at bounding box center [330, 271] width 3 height 8
click at [284, 221] on span "3 x 3 ​ ​" at bounding box center [267, 225] width 191 height 19
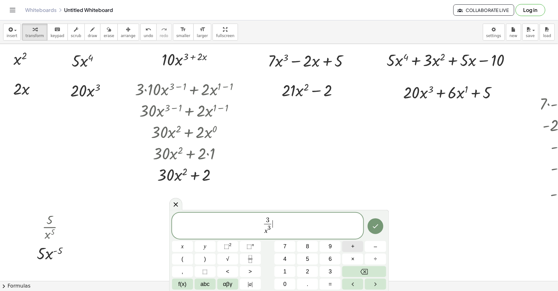
click at [357, 247] on button "+" at bounding box center [352, 246] width 21 height 11
click at [251, 256] on icon "Fraction" at bounding box center [250, 259] width 8 height 8
click at [276, 231] on span "​" at bounding box center [277, 228] width 5 height 8
click at [255, 247] on button "⬚ n" at bounding box center [250, 246] width 21 height 11
click at [285, 256] on span "4" at bounding box center [284, 258] width 3 height 8
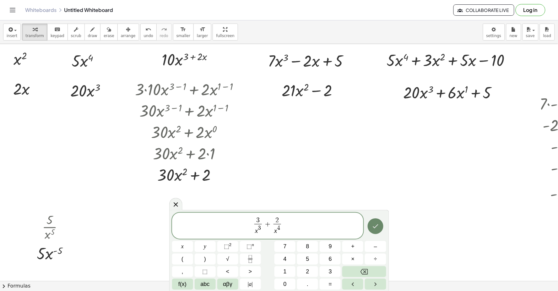
click at [378, 223] on icon "Done" at bounding box center [375, 226] width 8 height 8
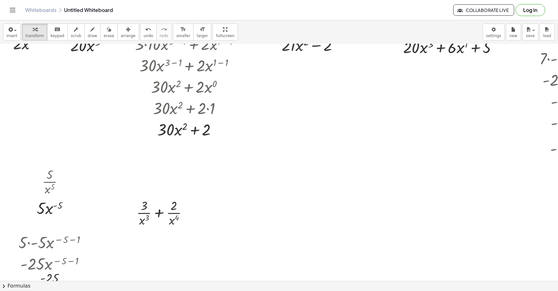
scroll to position [104, 0]
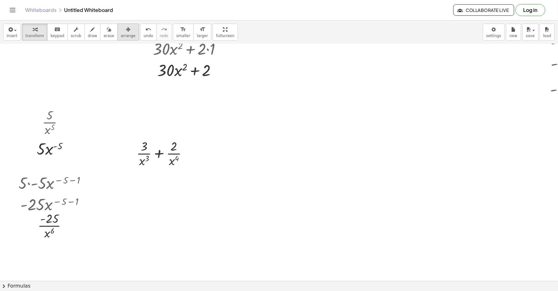
click at [122, 34] on span "arrange" at bounding box center [128, 36] width 15 height 4
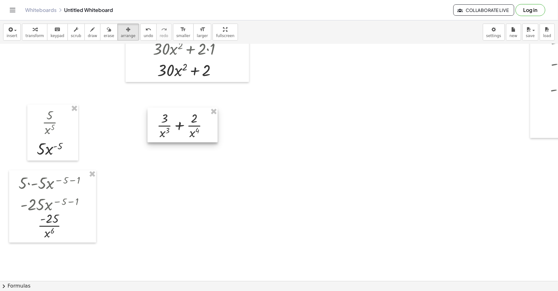
drag, startPoint x: 159, startPoint y: 153, endPoint x: 180, endPoint y: 125, distance: 34.6
click at [180, 125] on div at bounding box center [182, 125] width 70 height 35
click at [58, 35] on span "keypad" at bounding box center [58, 36] width 14 height 4
drag, startPoint x: 168, startPoint y: 134, endPoint x: 173, endPoint y: 124, distance: 11.4
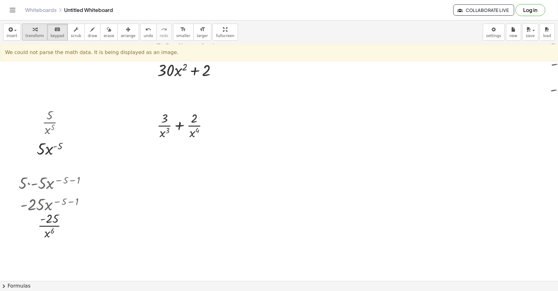
click at [31, 35] on span "transform" at bounding box center [34, 36] width 19 height 4
drag, startPoint x: 161, startPoint y: 133, endPoint x: 178, endPoint y: 132, distance: 16.3
click at [169, 120] on div at bounding box center [185, 124] width 62 height 31
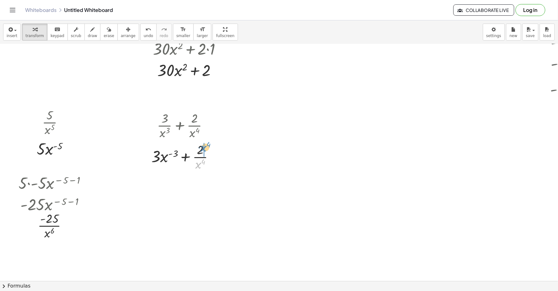
drag, startPoint x: 198, startPoint y: 164, endPoint x: 206, endPoint y: 151, distance: 15.4
click at [203, 147] on div at bounding box center [185, 156] width 74 height 31
click at [166, 196] on div at bounding box center [326, 196] width 652 height 514
click at [168, 198] on div at bounding box center [326, 196] width 652 height 514
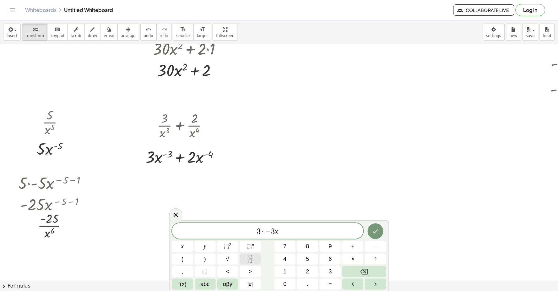
click at [257, 261] on button "Fraction" at bounding box center [250, 258] width 21 height 11
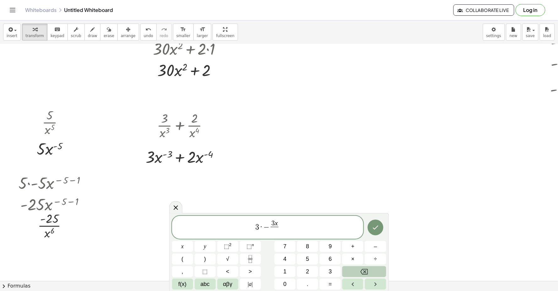
click at [368, 268] on icon "Backspace" at bounding box center [364, 272] width 8 height 8
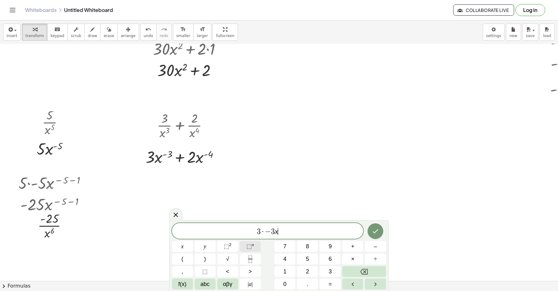
click at [246, 241] on button "⬚ n" at bounding box center [250, 246] width 21 height 11
click at [377, 249] on span "–" at bounding box center [375, 246] width 3 height 8
click at [330, 271] on span "3" at bounding box center [330, 271] width 3 height 8
click at [371, 243] on button "–" at bounding box center [375, 246] width 21 height 11
click at [284, 270] on span "1" at bounding box center [284, 271] width 3 height 8
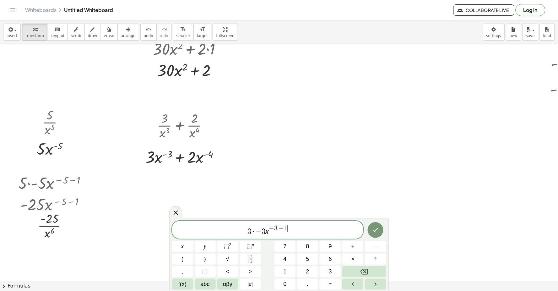
click at [305, 227] on span "3 · − 3 x − 3 − 1 ​" at bounding box center [267, 229] width 191 height 11
drag, startPoint x: 353, startPoint y: 254, endPoint x: 355, endPoint y: 256, distance: 3.2
click at [353, 255] on div "×" at bounding box center [352, 258] width 21 height 11
click at [356, 256] on button "×" at bounding box center [352, 258] width 21 height 11
click at [371, 246] on button "–" at bounding box center [375, 246] width 21 height 11
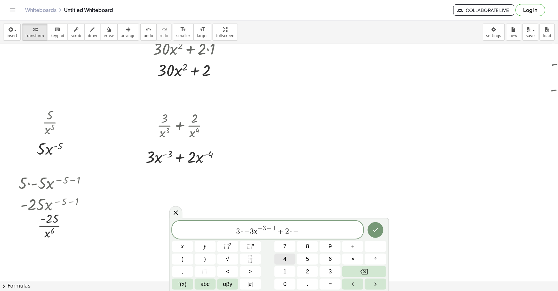
click at [281, 258] on button "4" at bounding box center [284, 258] width 21 height 11
click at [250, 247] on span "⬚" at bounding box center [248, 246] width 5 height 6
click at [373, 245] on button "–" at bounding box center [375, 246] width 21 height 11
click at [284, 257] on span "4" at bounding box center [284, 258] width 3 height 8
click at [377, 248] on button "–" at bounding box center [375, 246] width 21 height 11
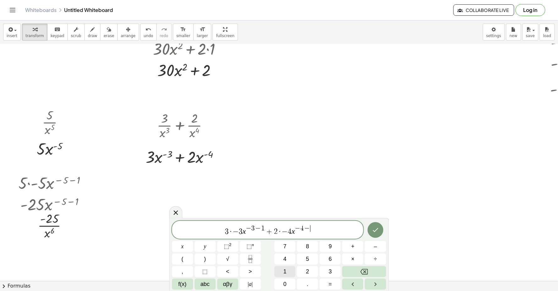
click at [287, 271] on button "1" at bounding box center [284, 271] width 21 height 11
click at [372, 224] on button "Done" at bounding box center [375, 230] width 16 height 16
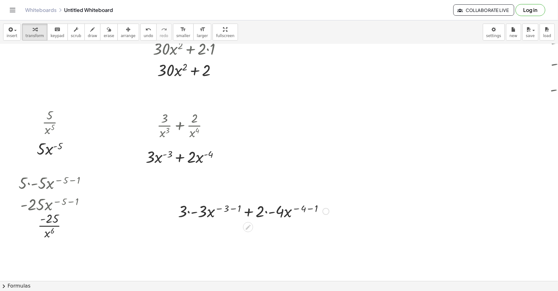
click at [193, 212] on div at bounding box center [253, 210] width 157 height 21
click at [266, 234] on div at bounding box center [253, 231] width 157 height 21
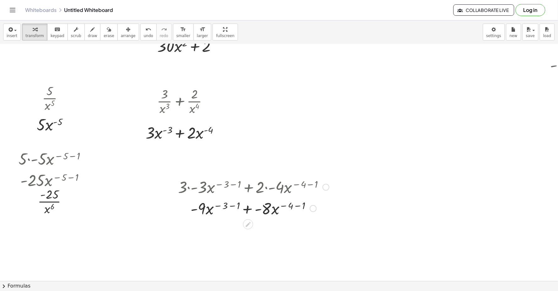
scroll to position [139, 0]
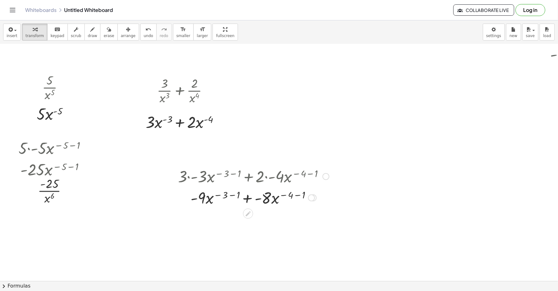
click at [233, 195] on div at bounding box center [253, 196] width 157 height 21
click at [290, 217] on div at bounding box center [253, 218] width 157 height 21
drag, startPoint x: 227, startPoint y: 221, endPoint x: 229, endPoint y: 232, distance: 10.9
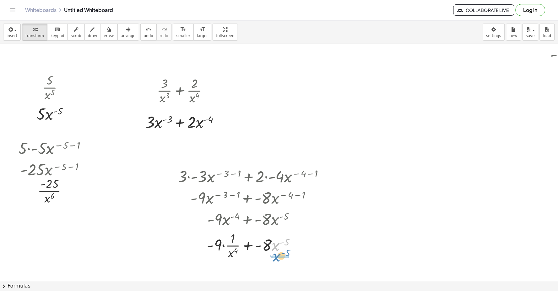
drag, startPoint x: 276, startPoint y: 244, endPoint x: 277, endPoint y: 254, distance: 10.7
click at [277, 254] on div at bounding box center [253, 244] width 157 height 31
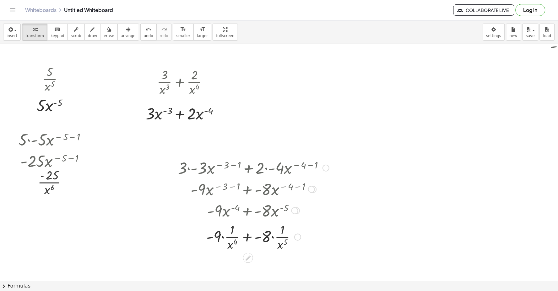
scroll to position [174, 0]
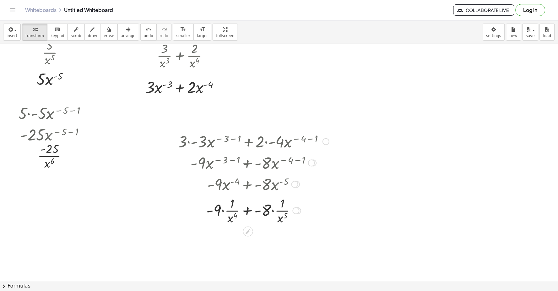
click at [273, 213] on div at bounding box center [253, 209] width 157 height 31
click at [232, 242] on div at bounding box center [253, 241] width 157 height 31
click at [121, 34] on span "arrange" at bounding box center [128, 36] width 15 height 4
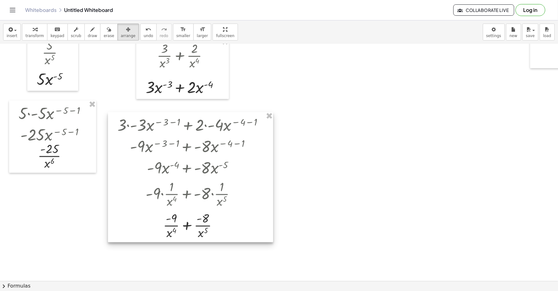
drag, startPoint x: 176, startPoint y: 137, endPoint x: 186, endPoint y: 145, distance: 12.7
drag, startPoint x: 186, startPoint y: 145, endPoint x: 325, endPoint y: 202, distance: 149.9
click at [325, 202] on div at bounding box center [326, 127] width 652 height 514
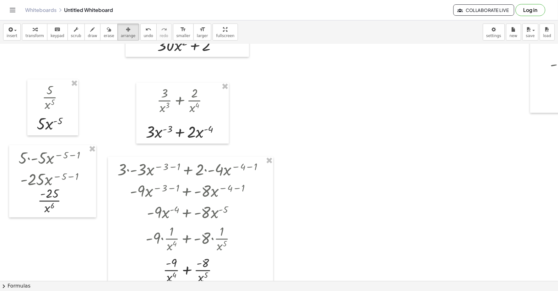
scroll to position [139, 0]
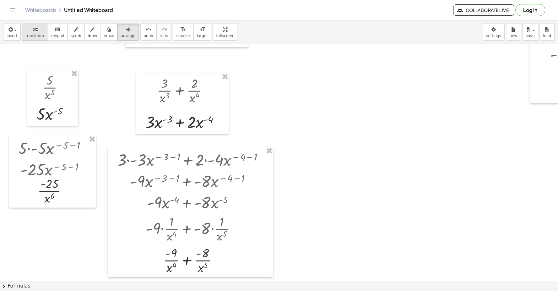
click at [33, 29] on icon "button" at bounding box center [35, 30] width 4 height 8
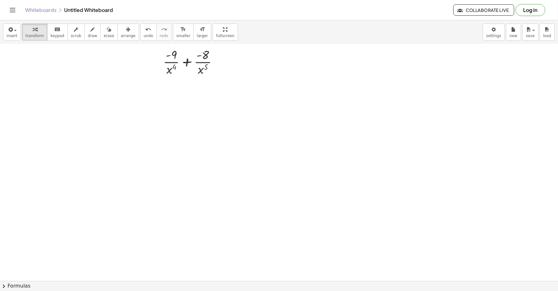
scroll to position [387, 0]
